Goal: Task Accomplishment & Management: Use online tool/utility

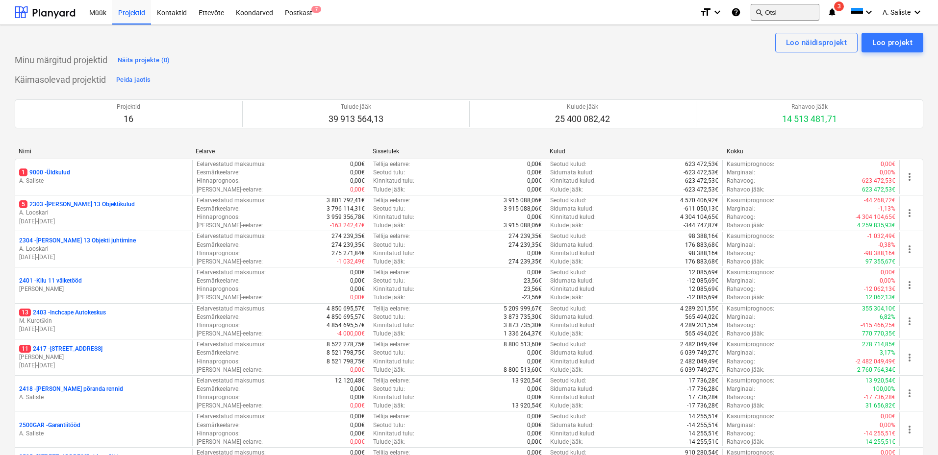
click at [793, 14] on button "search Otsi" at bounding box center [785, 12] width 69 height 17
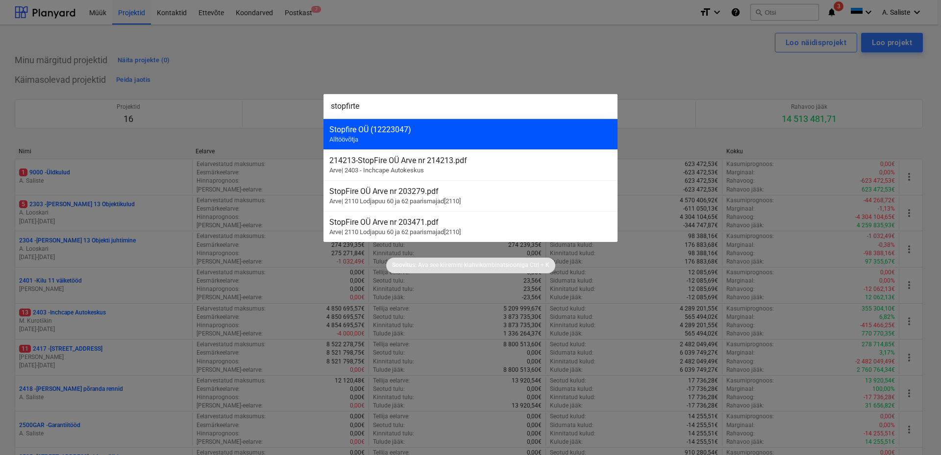
type input "stopfirte"
click at [406, 139] on div "Stopfire OÜ (12223047) Alltöövõtja" at bounding box center [471, 134] width 294 height 31
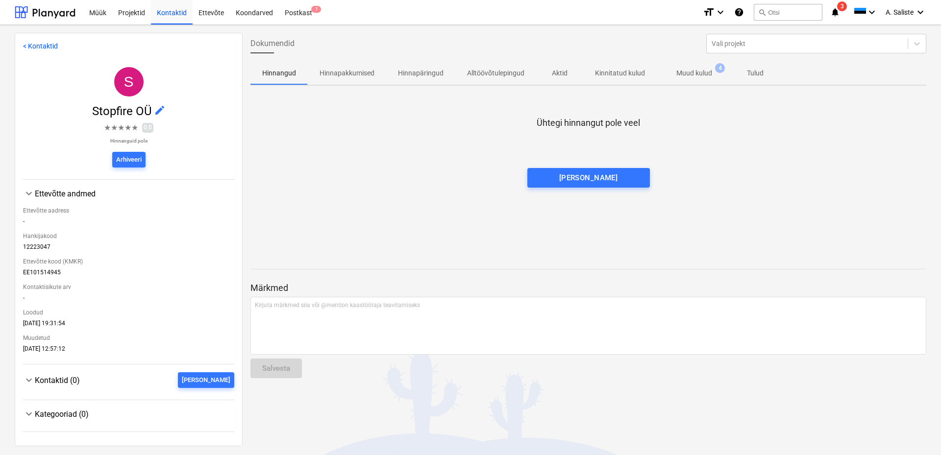
click at [699, 76] on p "Muud kulud" at bounding box center [695, 73] width 36 height 10
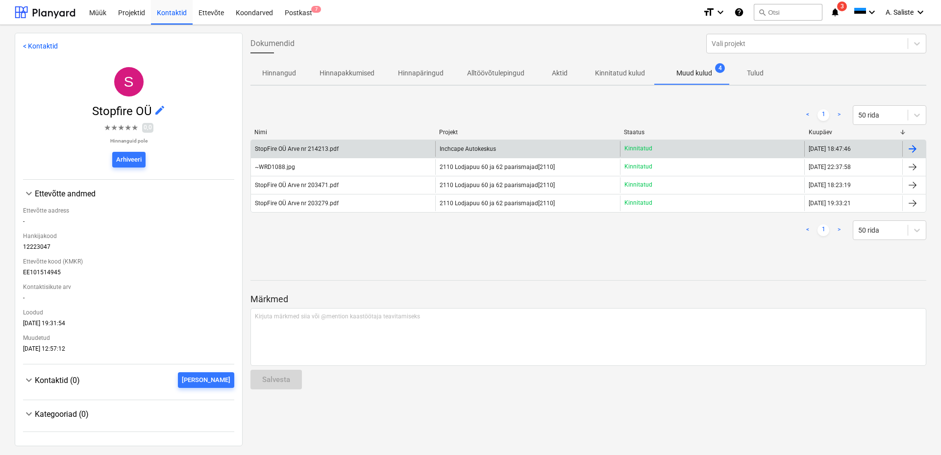
click at [360, 151] on div "StopFire OÜ Arve nr 214213.pdf" at bounding box center [343, 149] width 184 height 16
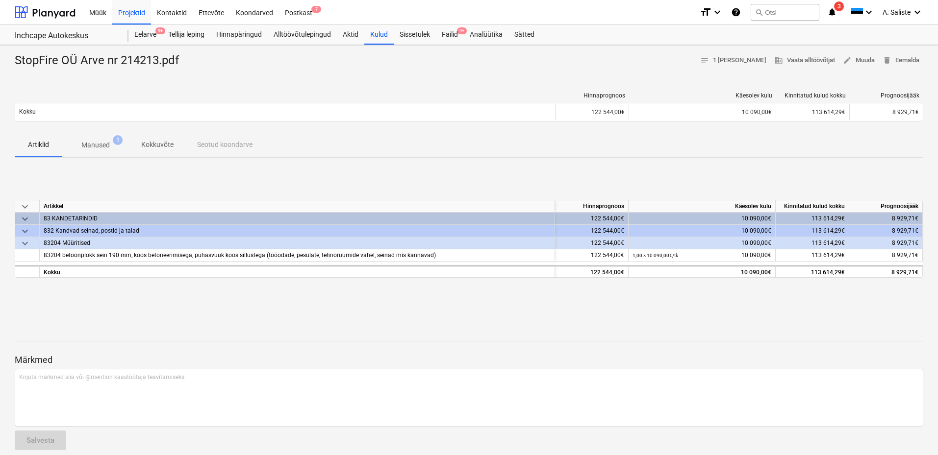
click at [84, 140] on p "Manused" at bounding box center [95, 145] width 28 height 10
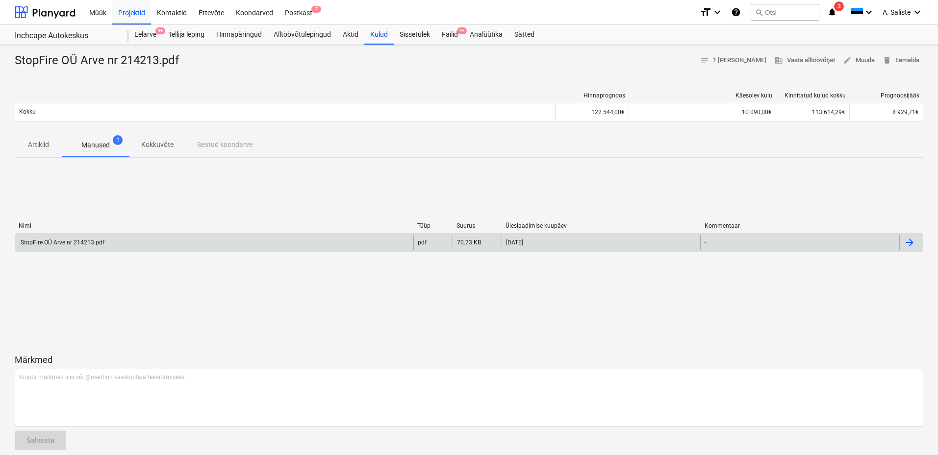
click at [105, 244] on div "StopFire OÜ Arve nr 214213.pdf" at bounding box center [214, 243] width 398 height 16
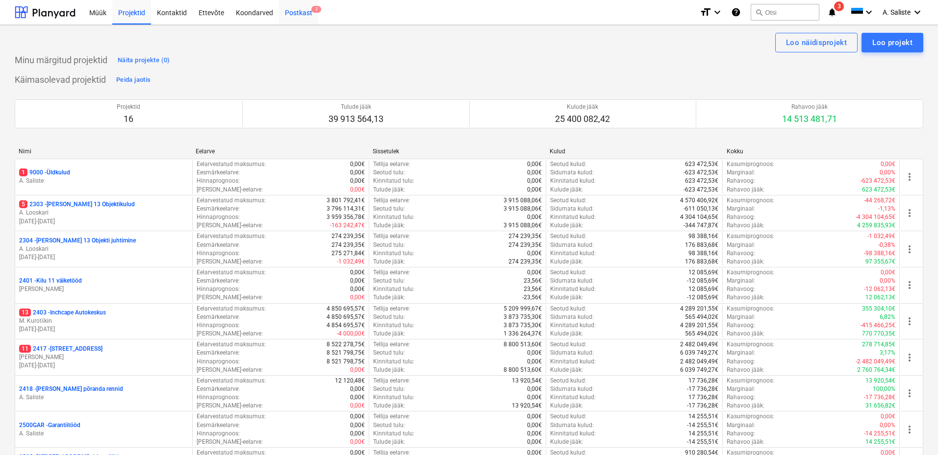
click at [295, 16] on div "Postkast 7" at bounding box center [298, 12] width 39 height 25
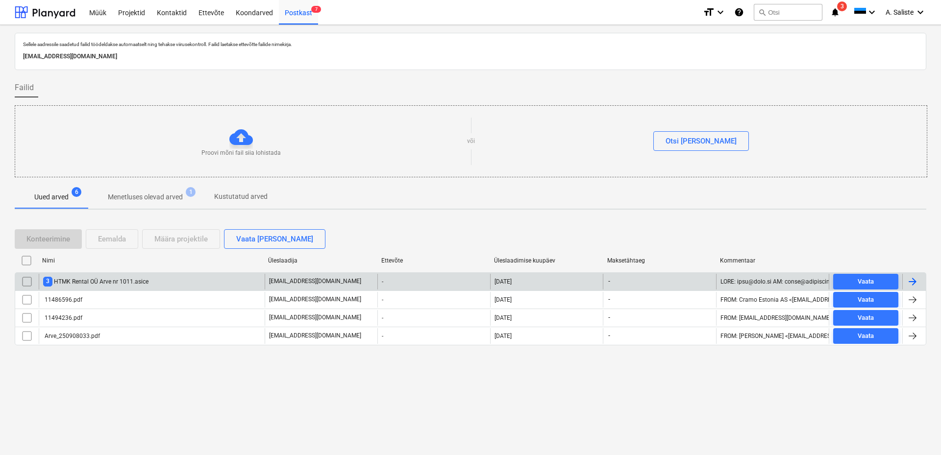
click at [103, 283] on div "3 HTMK Rental OÜ Arve nr 1011.asice" at bounding box center [95, 281] width 105 height 9
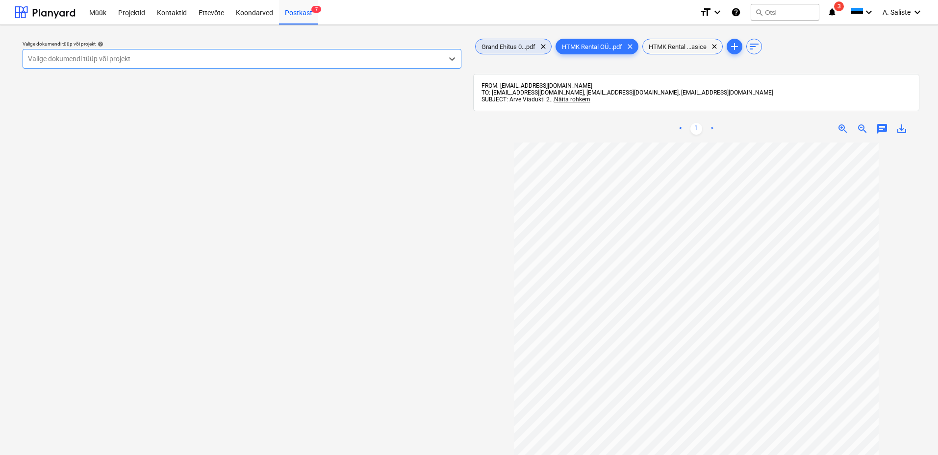
click at [514, 46] on span "Grand Ehitus 0...pdf" at bounding box center [509, 46] width 66 height 7
click at [590, 44] on span "HTMK Rental OÜ...pdf" at bounding box center [592, 46] width 72 height 7
click at [673, 43] on span "HTMK Rental ...asice" at bounding box center [678, 46] width 70 height 7
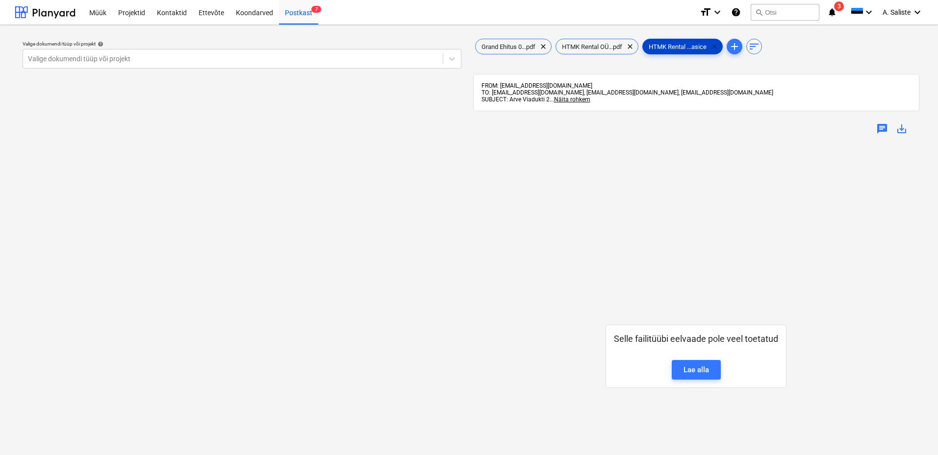
click at [717, 46] on span "clear" at bounding box center [714, 47] width 12 height 12
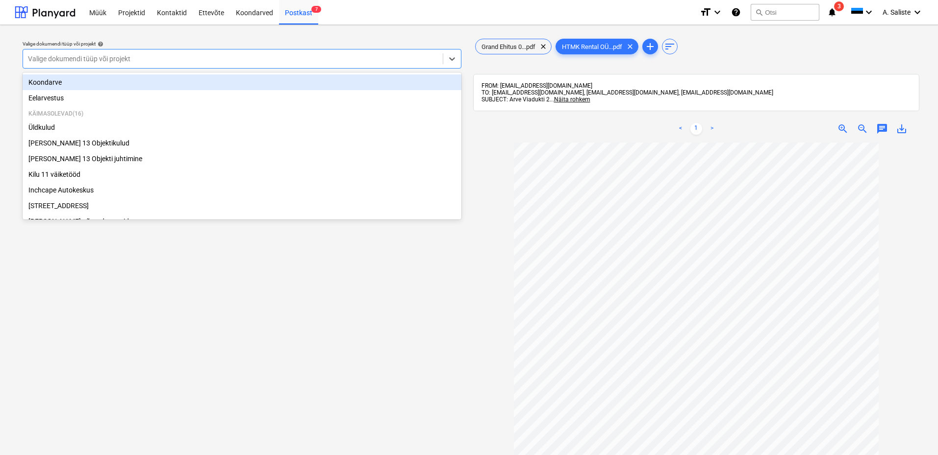
click at [385, 55] on div at bounding box center [233, 59] width 410 height 10
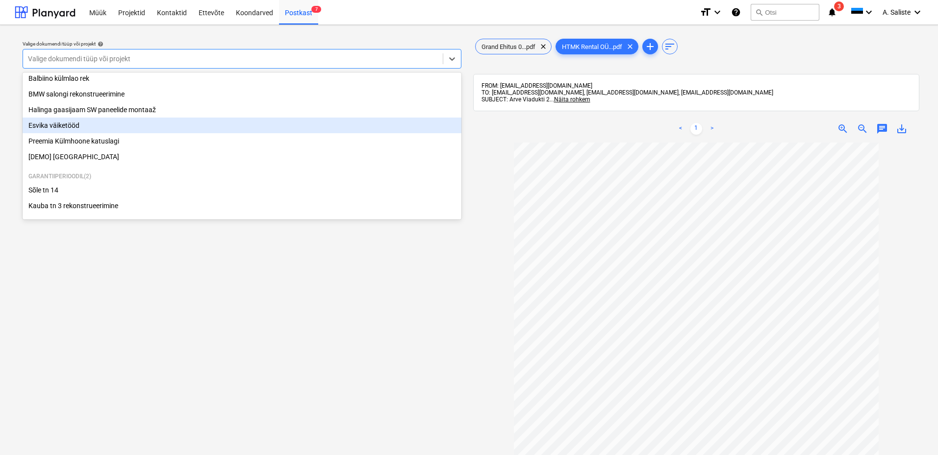
scroll to position [167, 0]
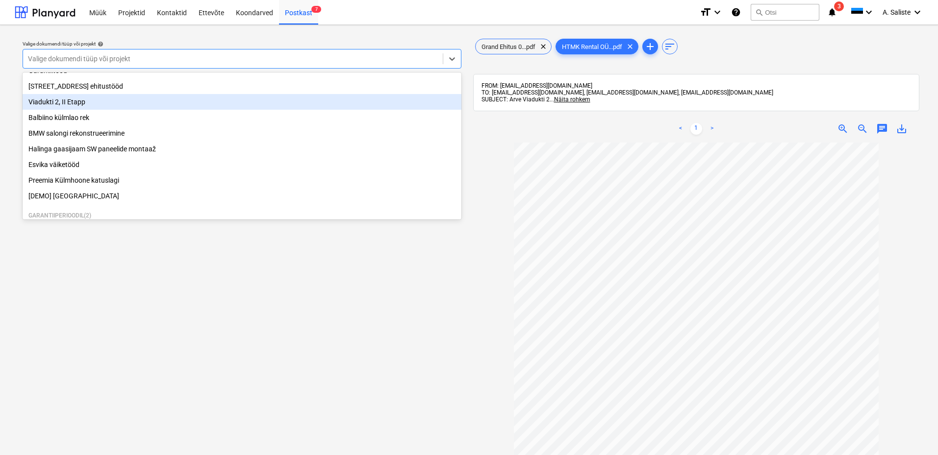
click at [70, 108] on div "Viadukti 2, II Etapp" at bounding box center [242, 102] width 439 height 16
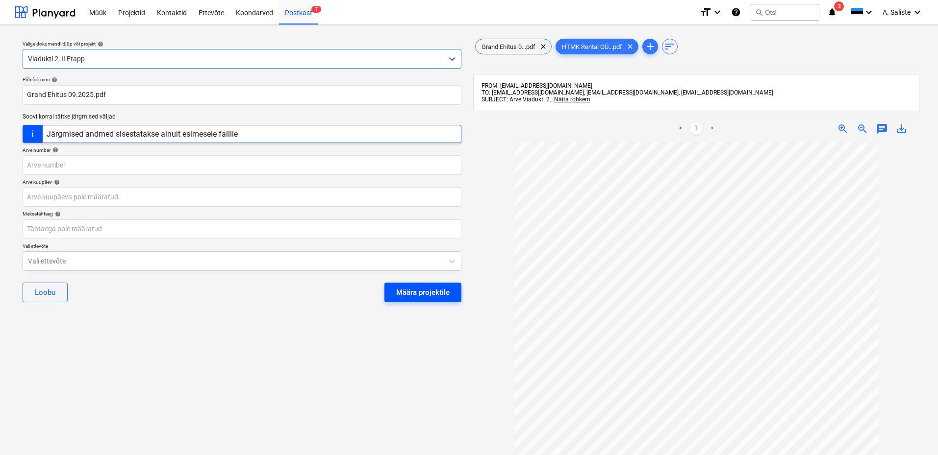
click at [406, 290] on div "Määra projektile" at bounding box center [422, 292] width 53 height 13
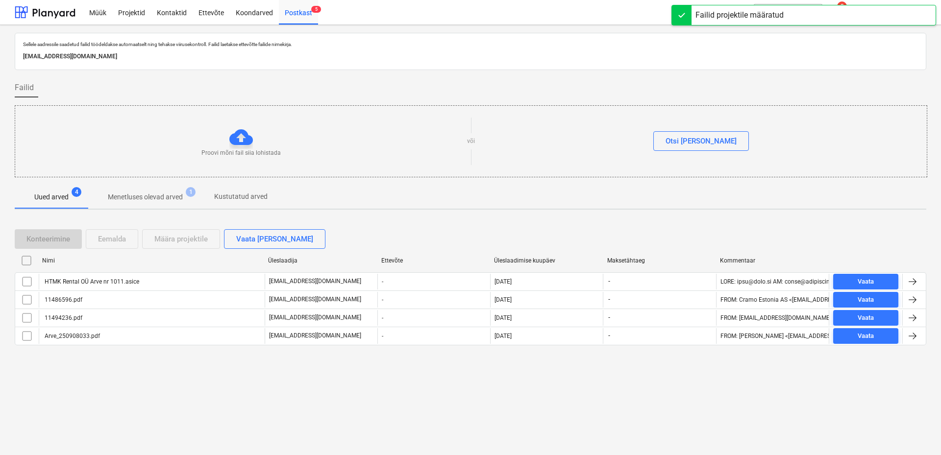
drag, startPoint x: 28, startPoint y: 282, endPoint x: 83, endPoint y: 250, distance: 63.3
click at [29, 282] on input "checkbox" at bounding box center [27, 282] width 16 height 16
click at [107, 240] on div "Eemalda" at bounding box center [112, 239] width 28 height 13
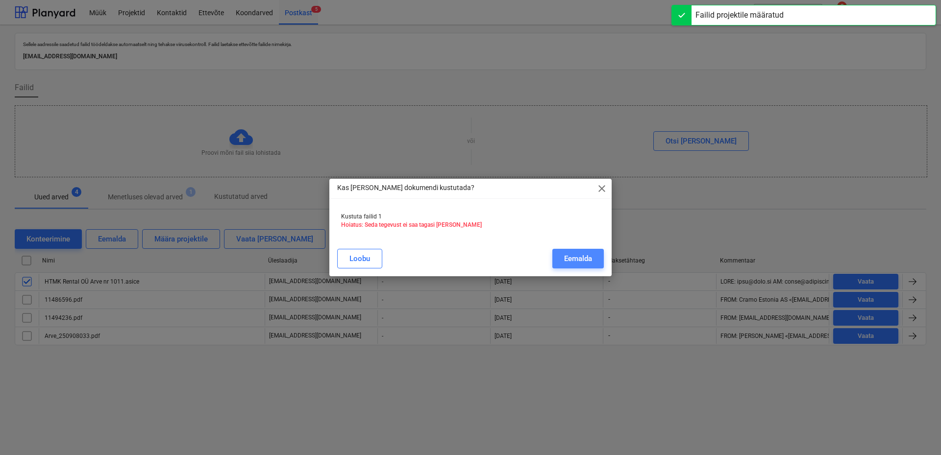
click at [572, 258] on div "Eemalda" at bounding box center [578, 258] width 28 height 13
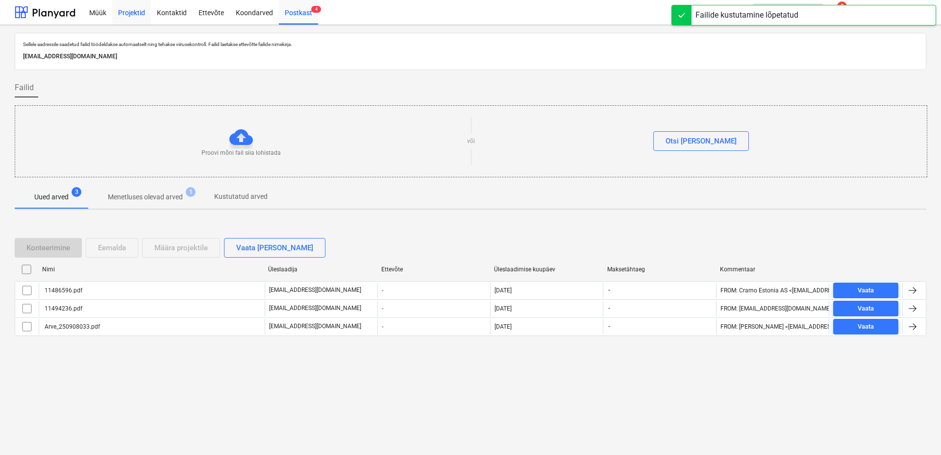
click at [136, 15] on div "Projektid" at bounding box center [131, 12] width 39 height 25
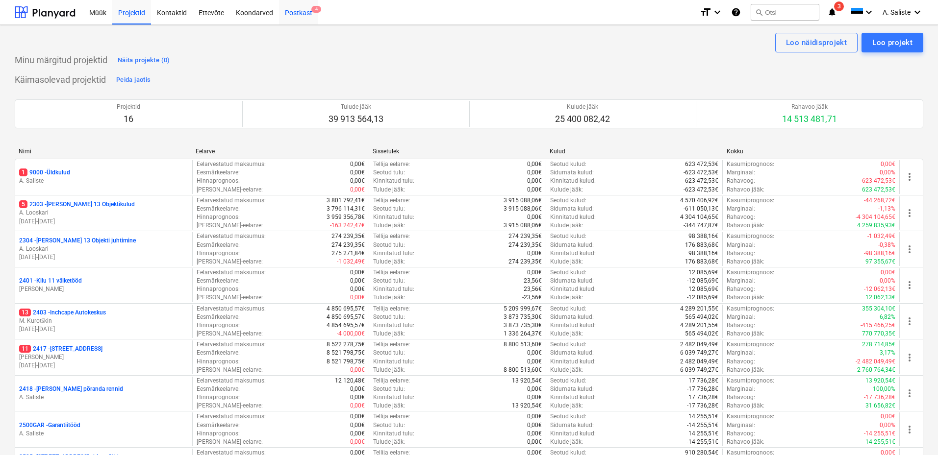
click at [312, 13] on span "4" at bounding box center [316, 9] width 10 height 7
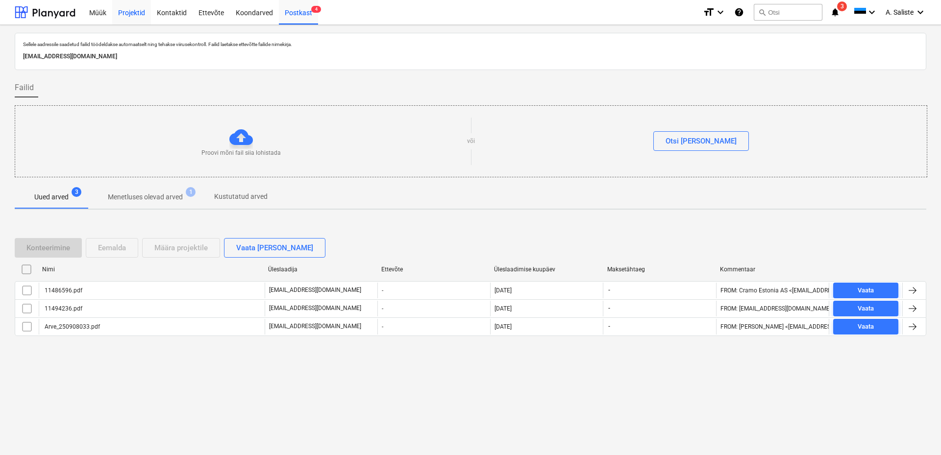
click at [137, 14] on div "Projektid" at bounding box center [131, 12] width 39 height 25
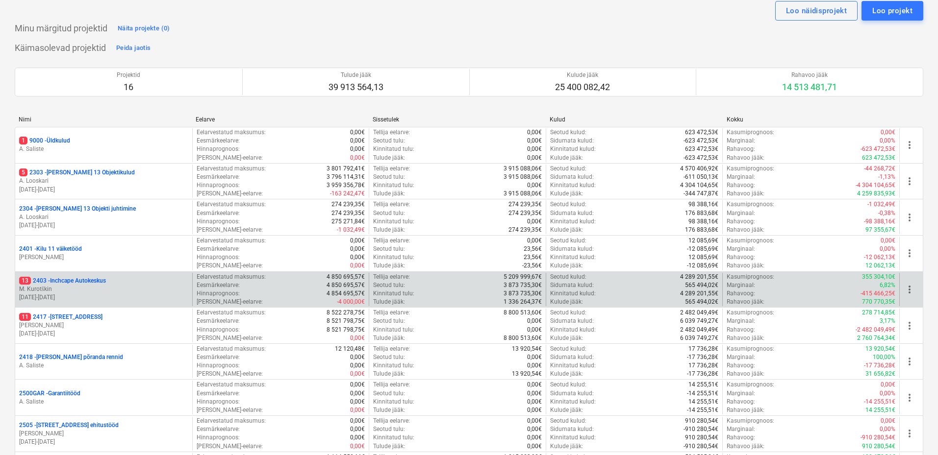
scroll to position [98, 0]
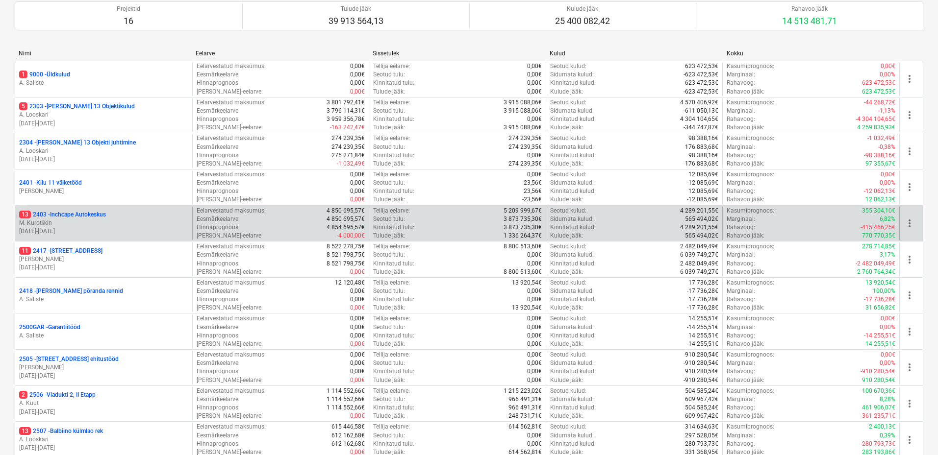
click at [90, 218] on p "13 2403 - Inchcape Autokeskus" at bounding box center [62, 215] width 87 height 8
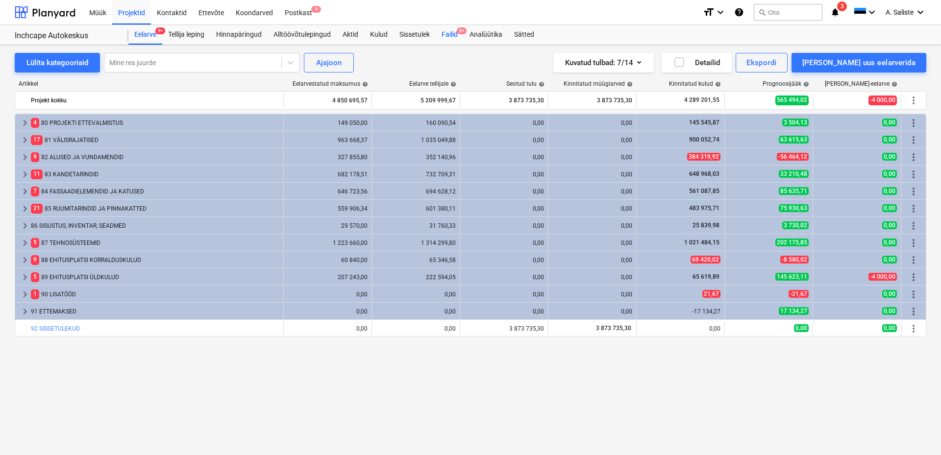
click at [448, 31] on div "Failid 9+" at bounding box center [450, 35] width 28 height 20
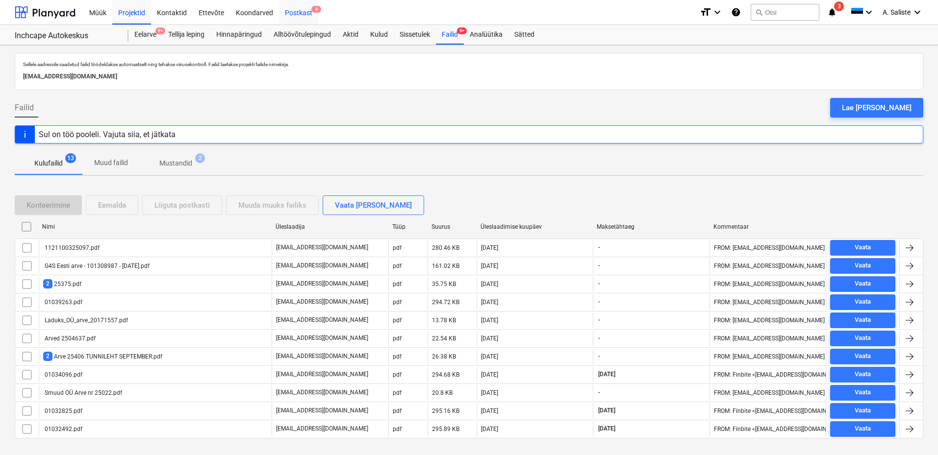
click at [312, 11] on span "6" at bounding box center [316, 9] width 10 height 7
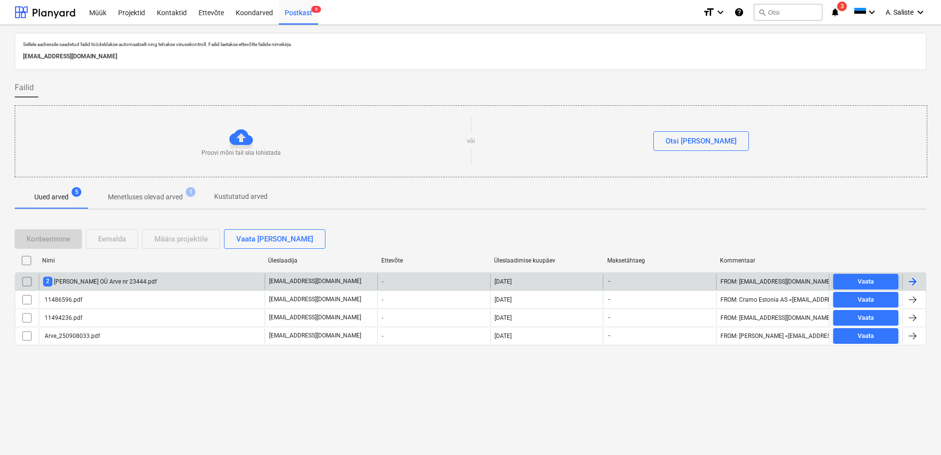
click at [129, 283] on div "2 Alant Ehitus OÜ Arve nr 23444.pdf" at bounding box center [100, 281] width 114 height 9
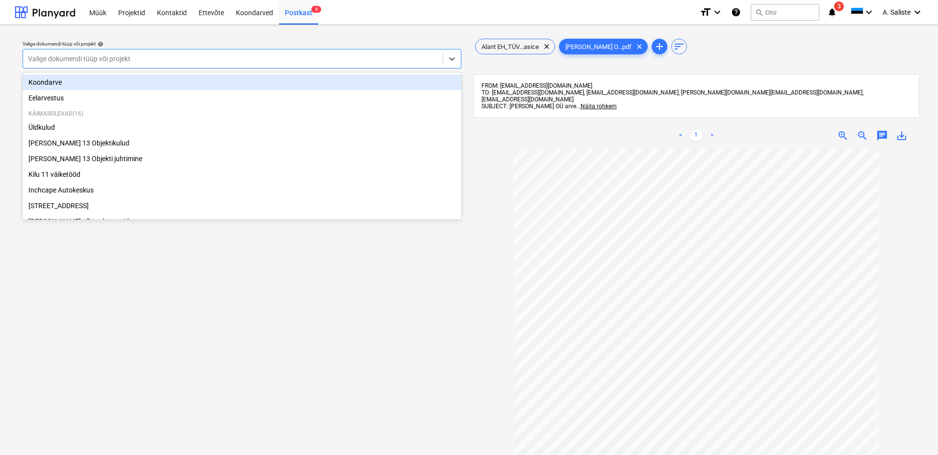
click at [383, 59] on div at bounding box center [233, 59] width 410 height 10
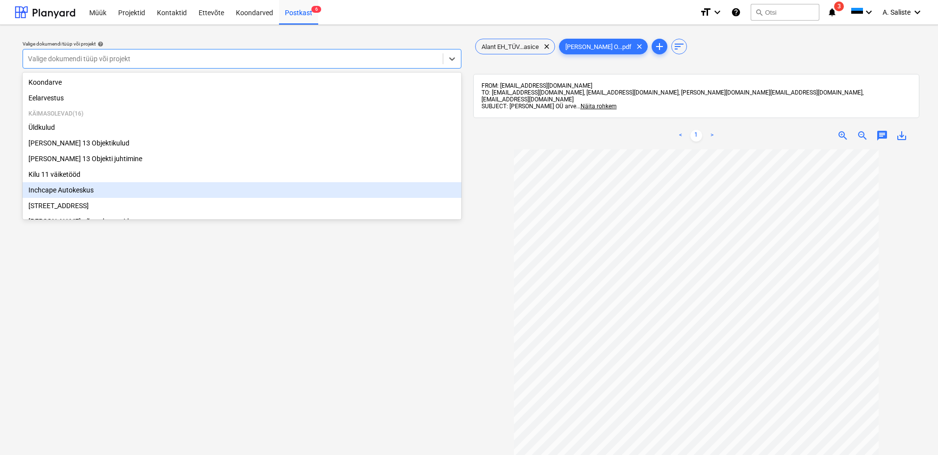
click at [186, 193] on div "Inchcape Autokeskus" at bounding box center [242, 190] width 439 height 16
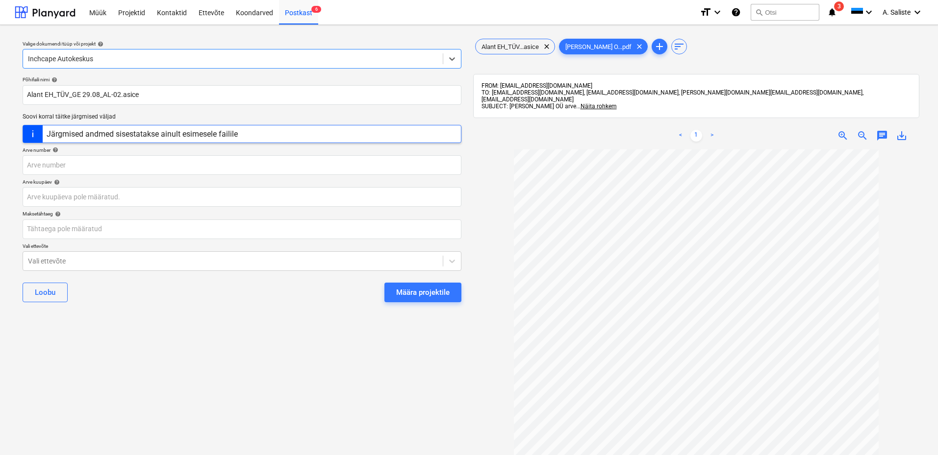
click at [412, 292] on div "Määra projektile" at bounding box center [422, 292] width 53 height 13
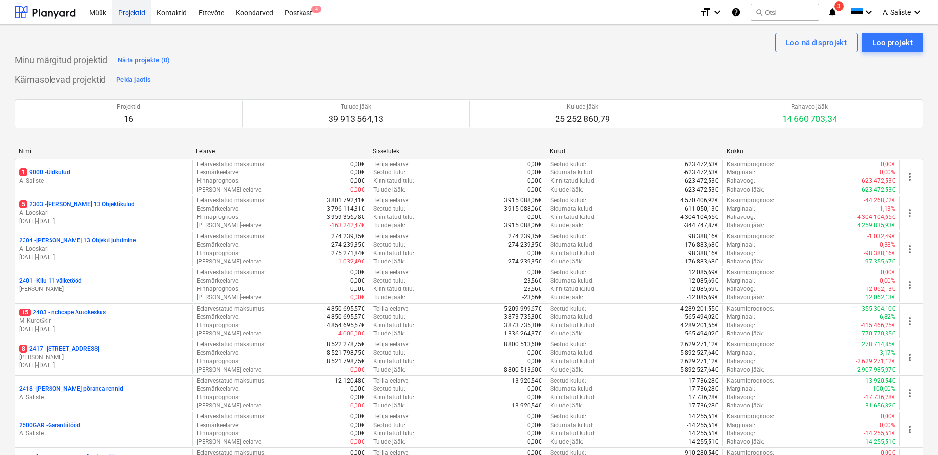
click at [133, 15] on div "Projektid" at bounding box center [131, 12] width 39 height 25
click at [307, 12] on div "Postkast 4" at bounding box center [298, 12] width 39 height 25
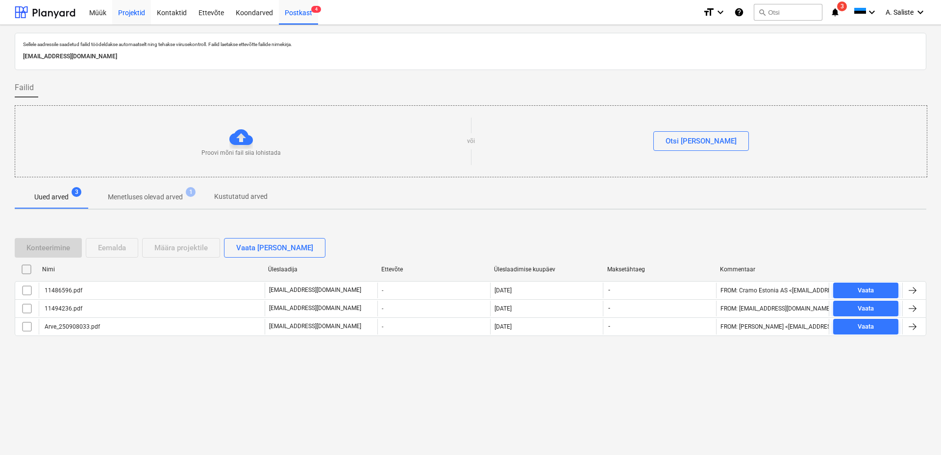
click at [131, 12] on div "Projektid" at bounding box center [131, 12] width 39 height 25
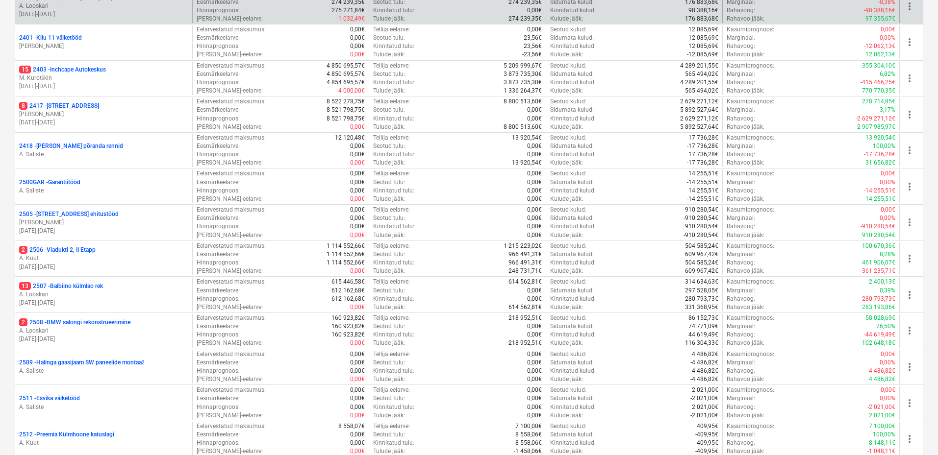
scroll to position [196, 0]
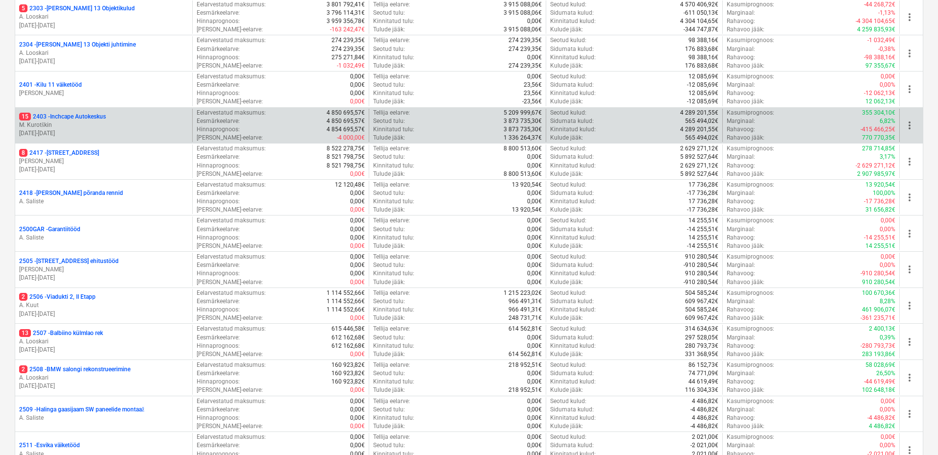
click at [88, 127] on p "M. Kurotškin" at bounding box center [103, 125] width 169 height 8
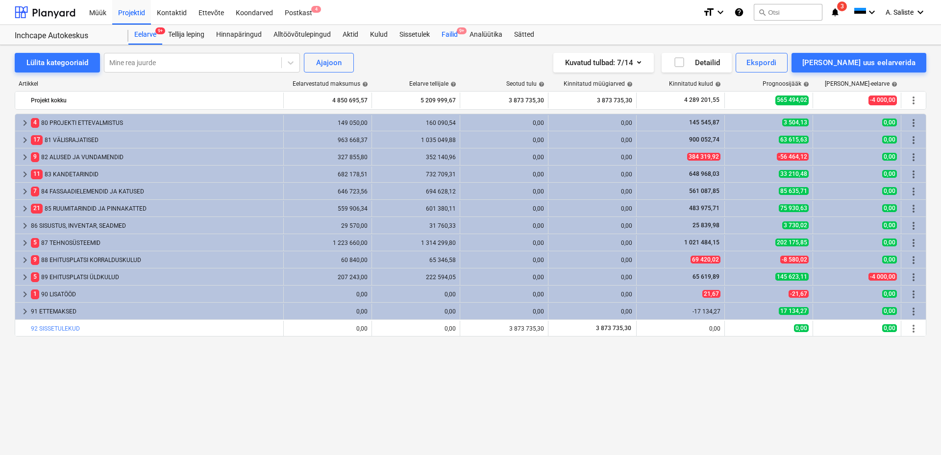
click at [453, 31] on div "Failid 9+" at bounding box center [450, 35] width 28 height 20
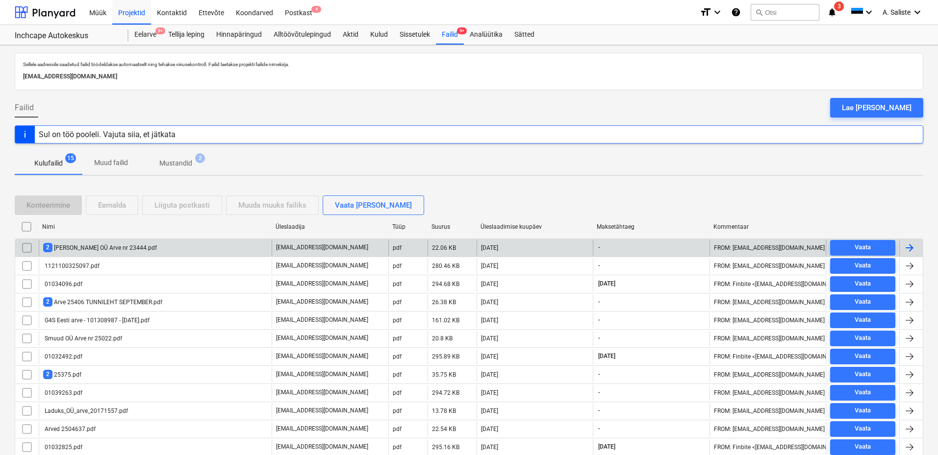
click at [88, 250] on div "2 Alant Ehitus OÜ Arve nr 23444.pdf" at bounding box center [100, 247] width 114 height 9
